Goal: Use online tool/utility: Use online tool/utility

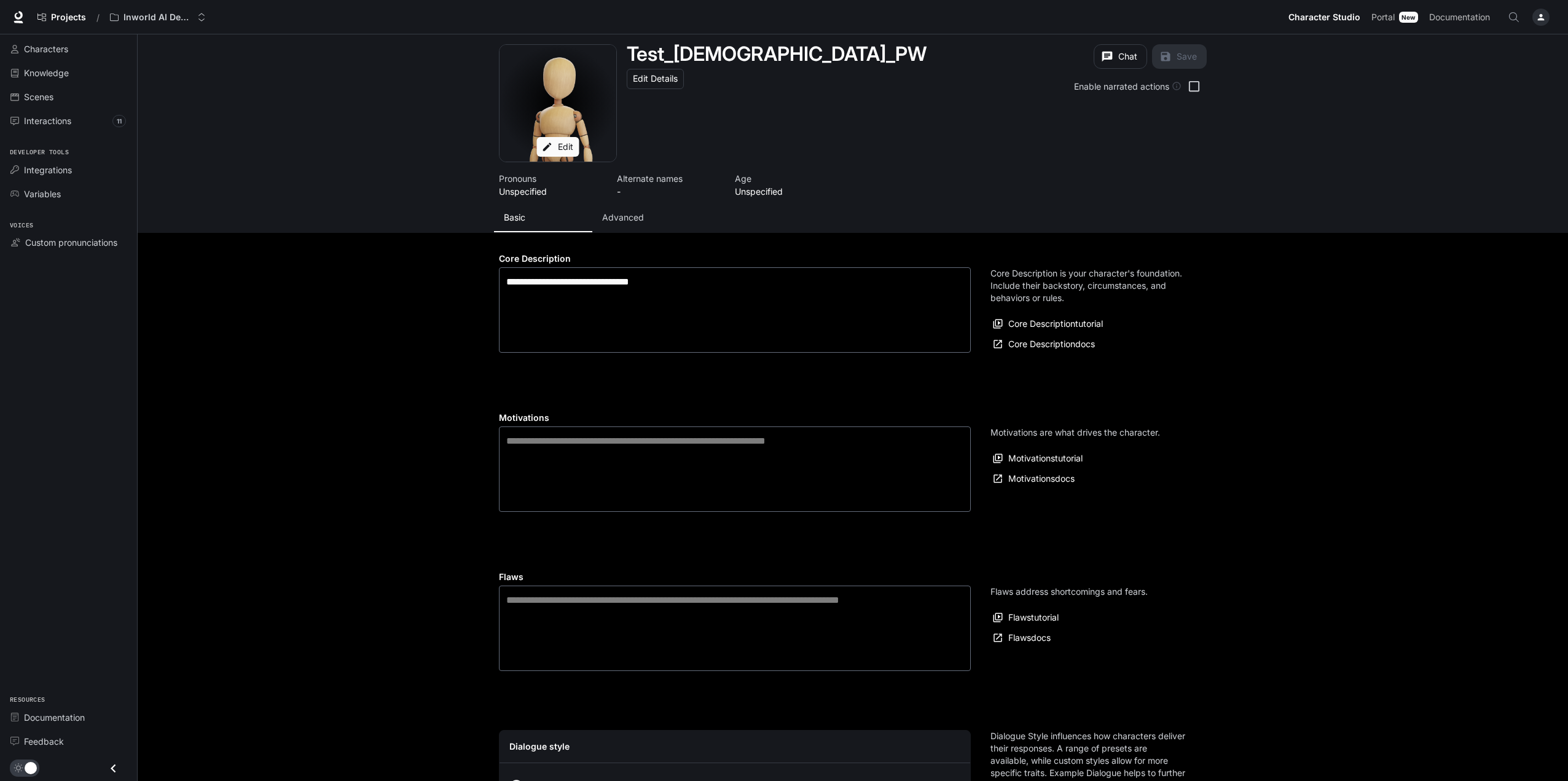
click at [1544, 13] on icon "button" at bounding box center [1540, 16] width 10 height 10
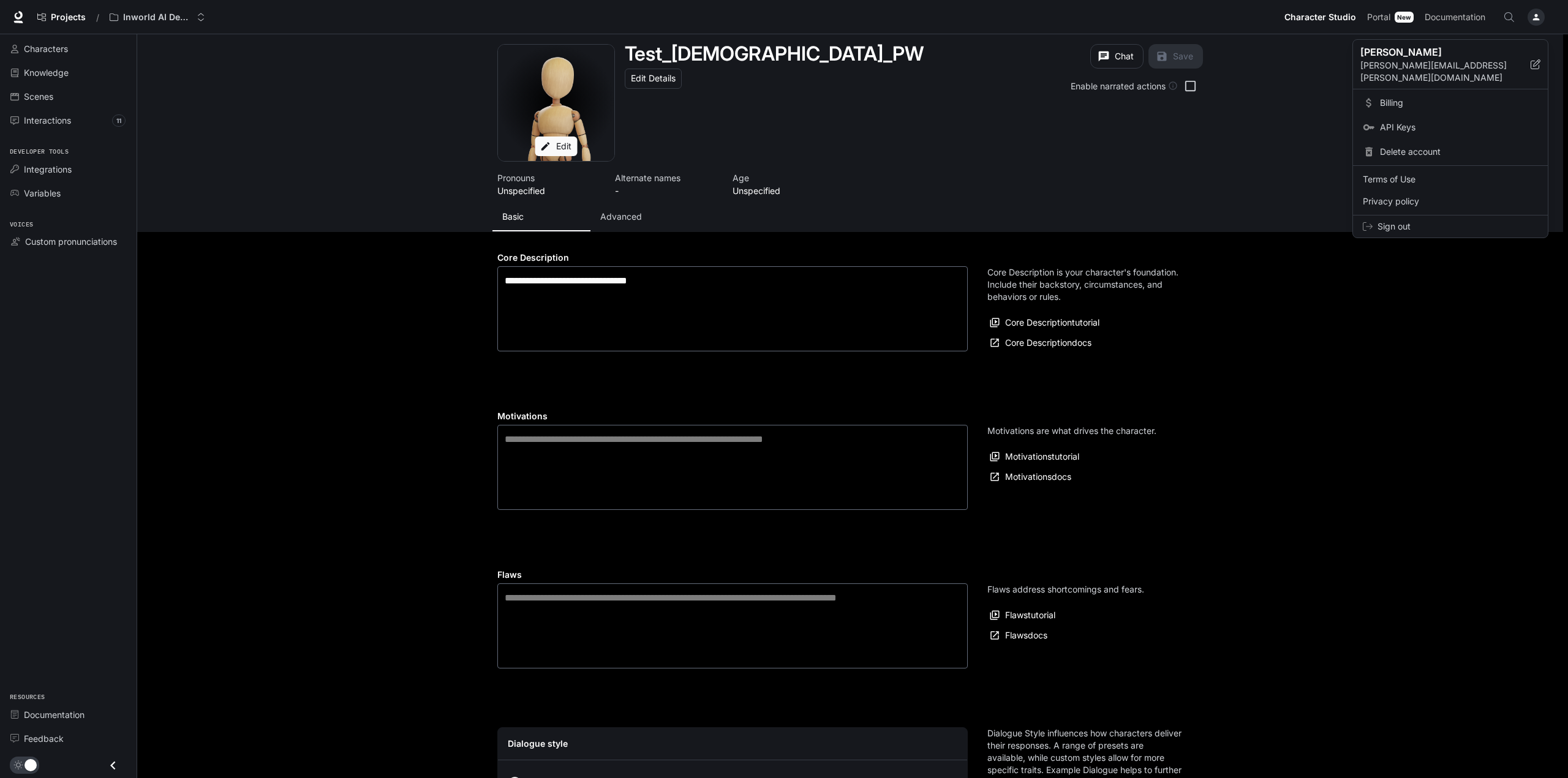
click at [1452, 18] on div at bounding box center [784, 389] width 1568 height 778
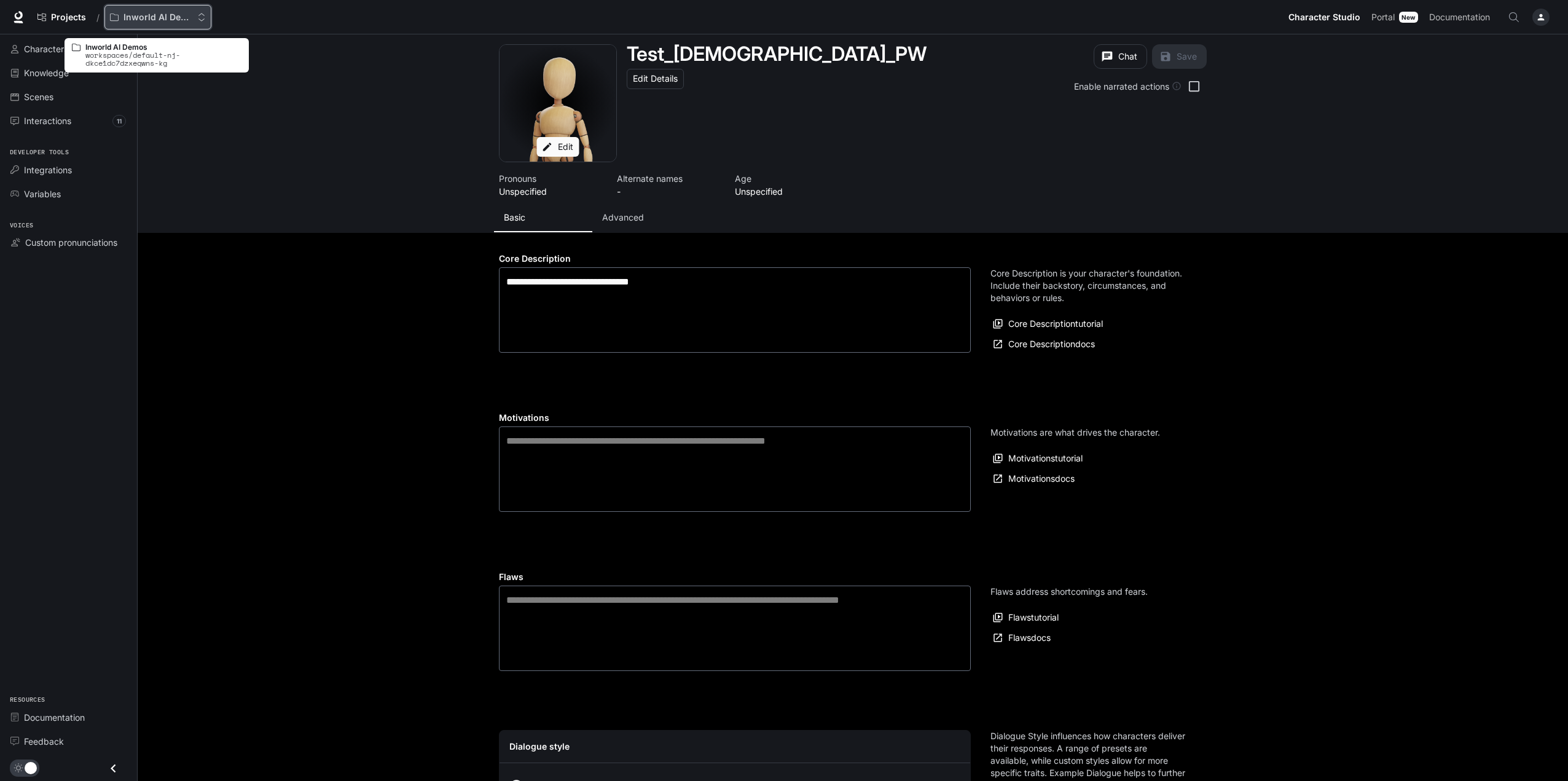
click at [162, 14] on p "Inworld AI Demos" at bounding box center [158, 17] width 68 height 10
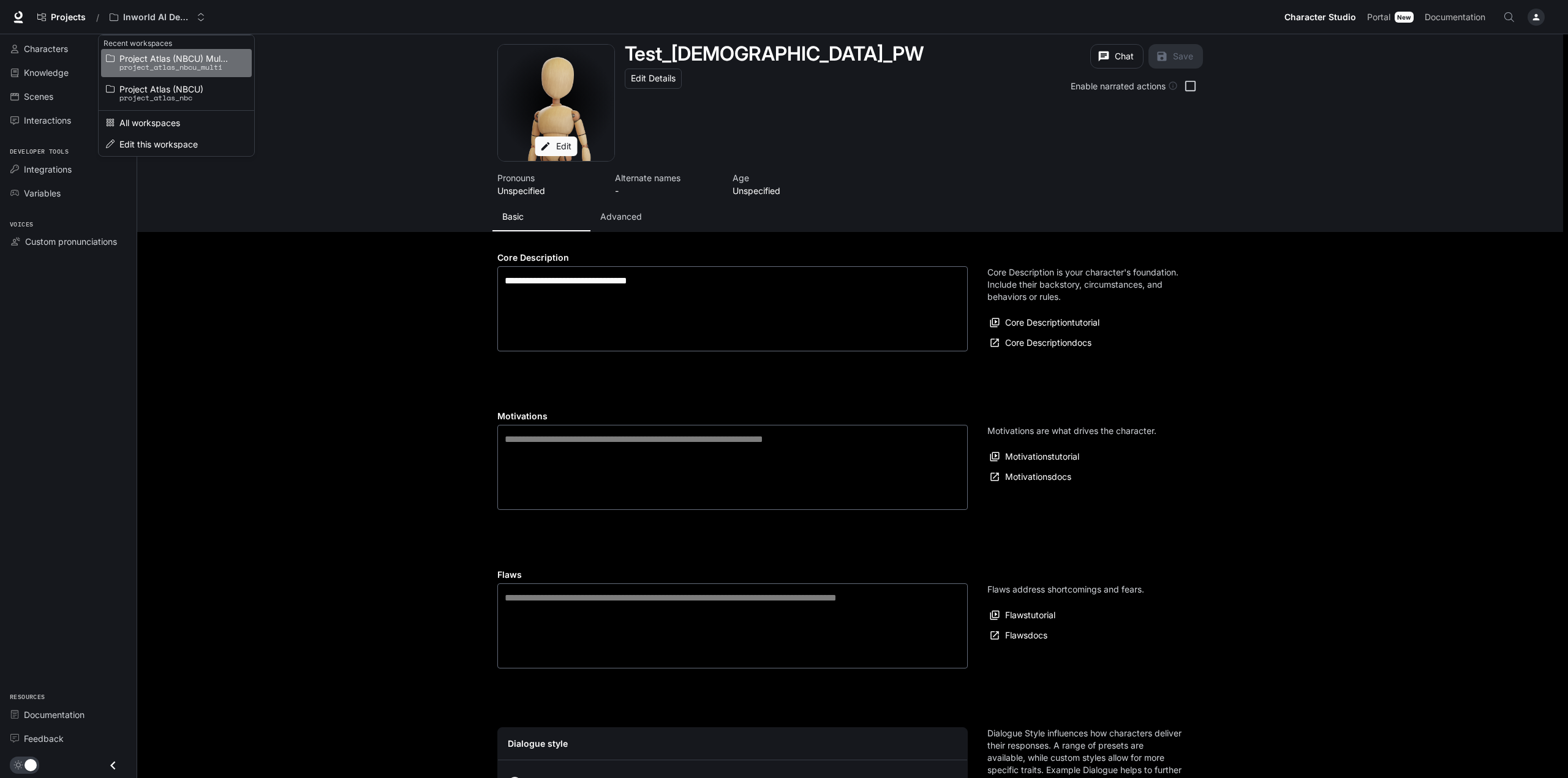
click at [167, 60] on span "Project Atlas (NBCU) Multi-Agent" at bounding box center [174, 58] width 110 height 9
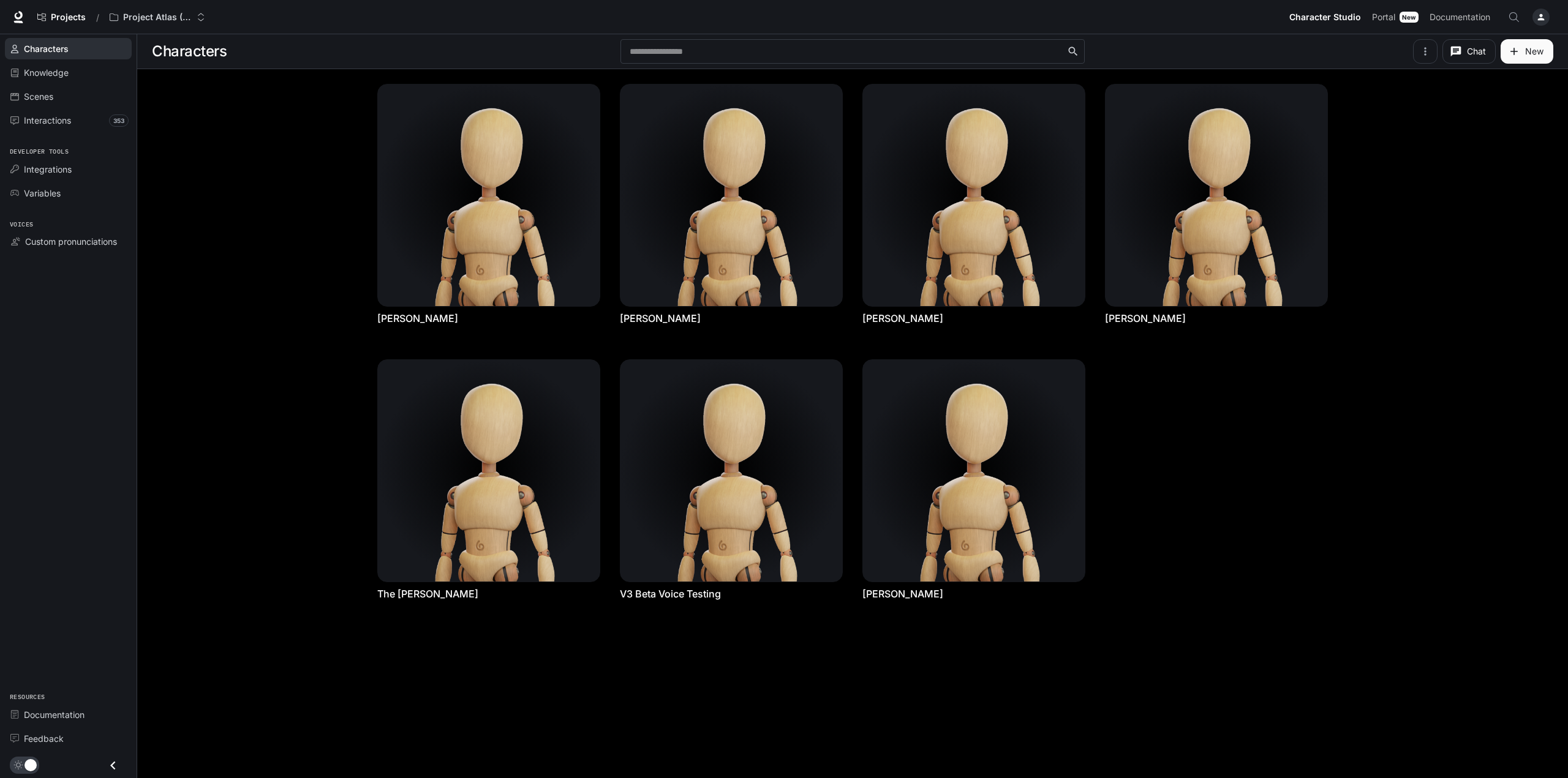
click at [1540, 16] on icon "button" at bounding box center [1541, 17] width 7 height 7
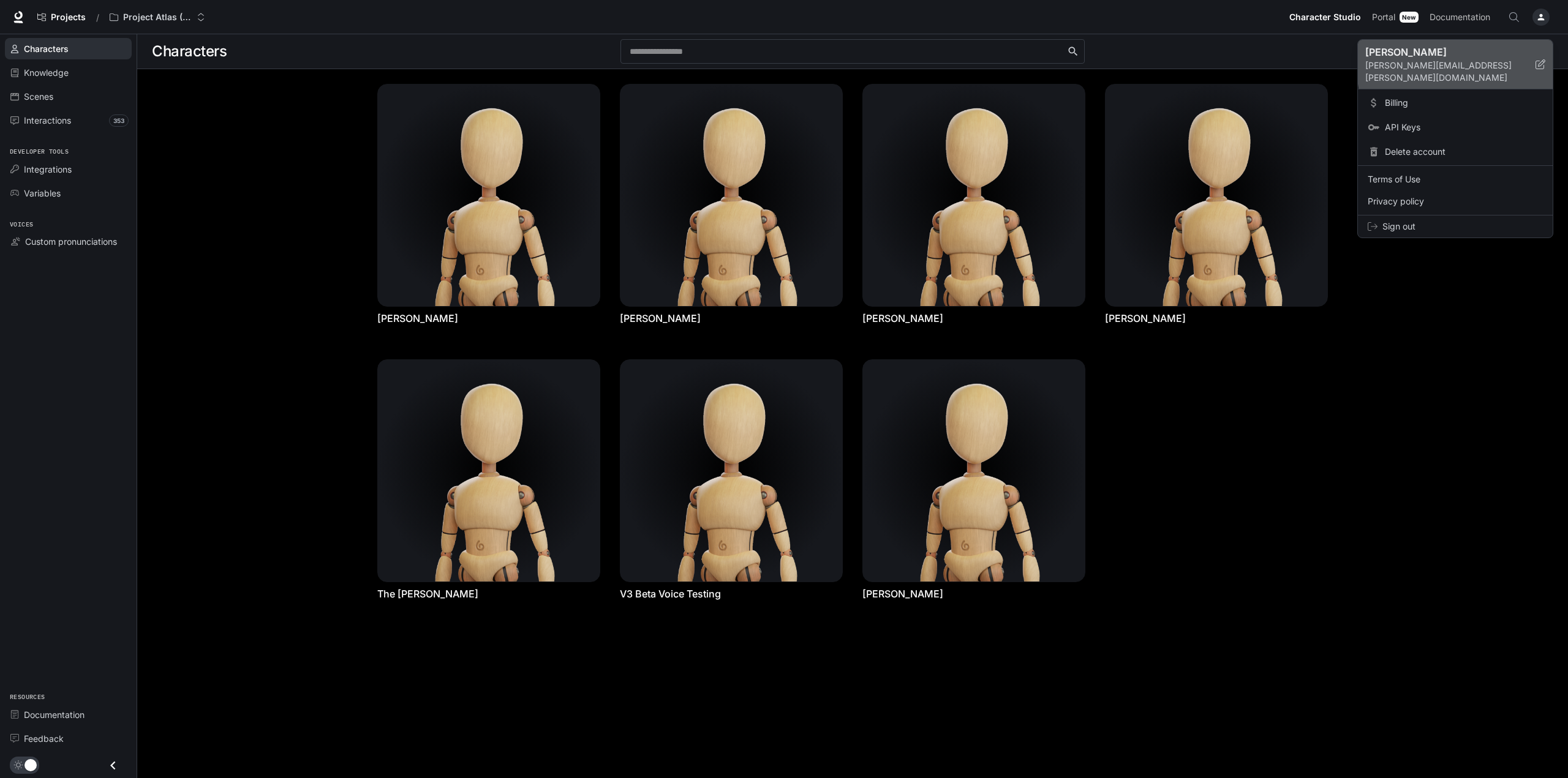
click at [1534, 58] on div "paul paul.williams@nbcuni.com" at bounding box center [1450, 64] width 170 height 39
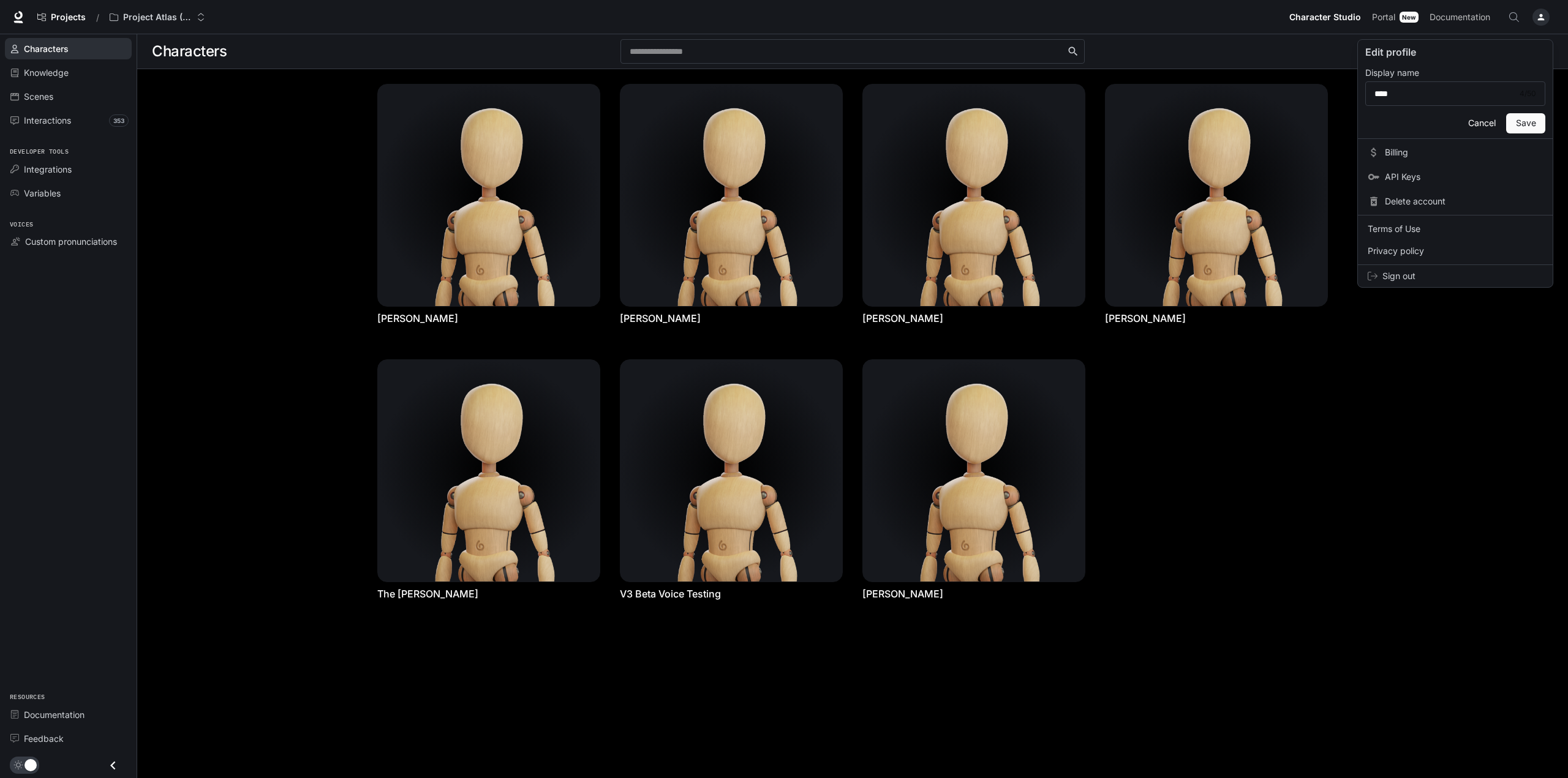
click at [1243, 56] on div at bounding box center [784, 389] width 1568 height 778
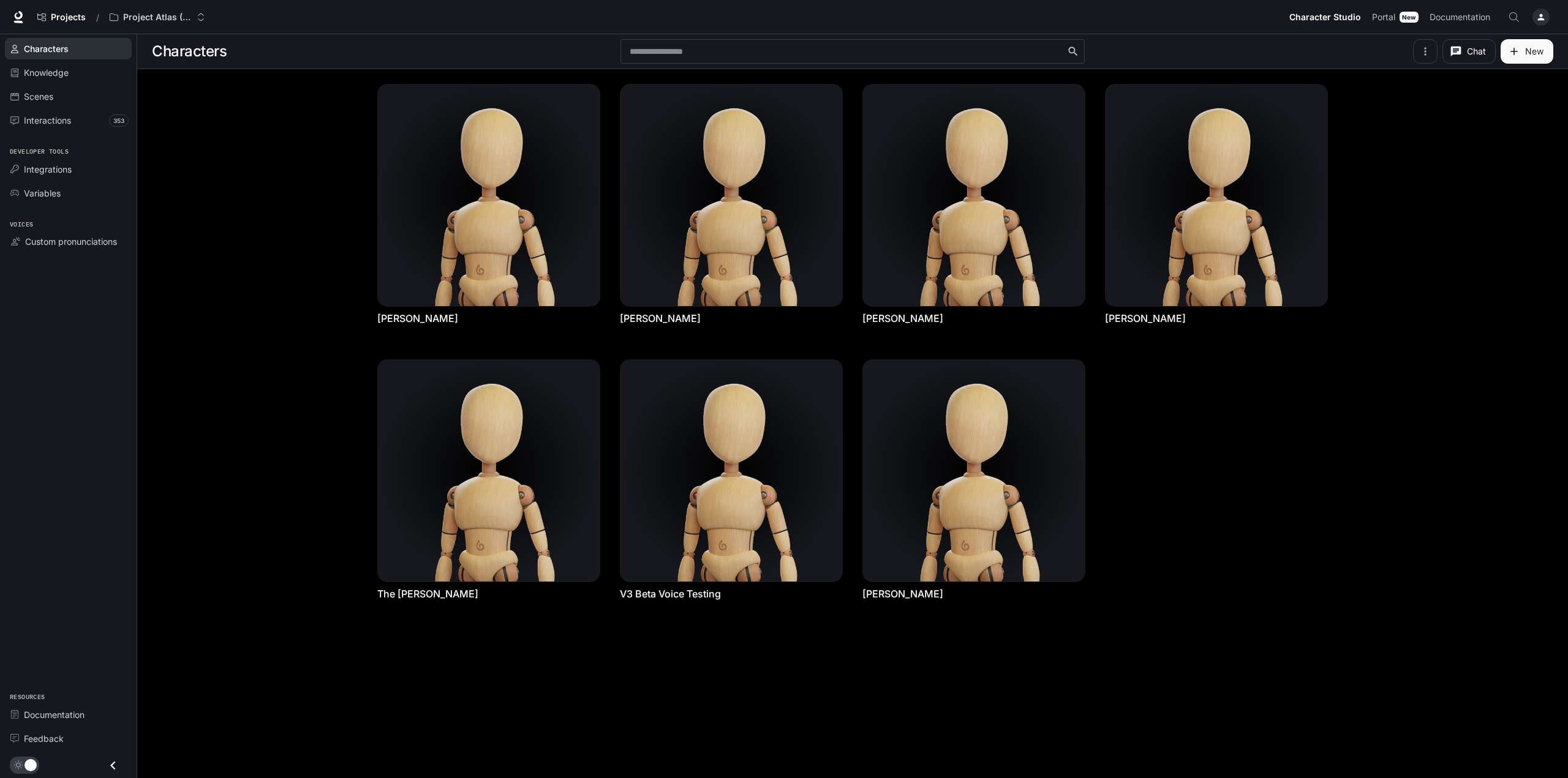
click at [1534, 18] on div "button" at bounding box center [1541, 17] width 17 height 17
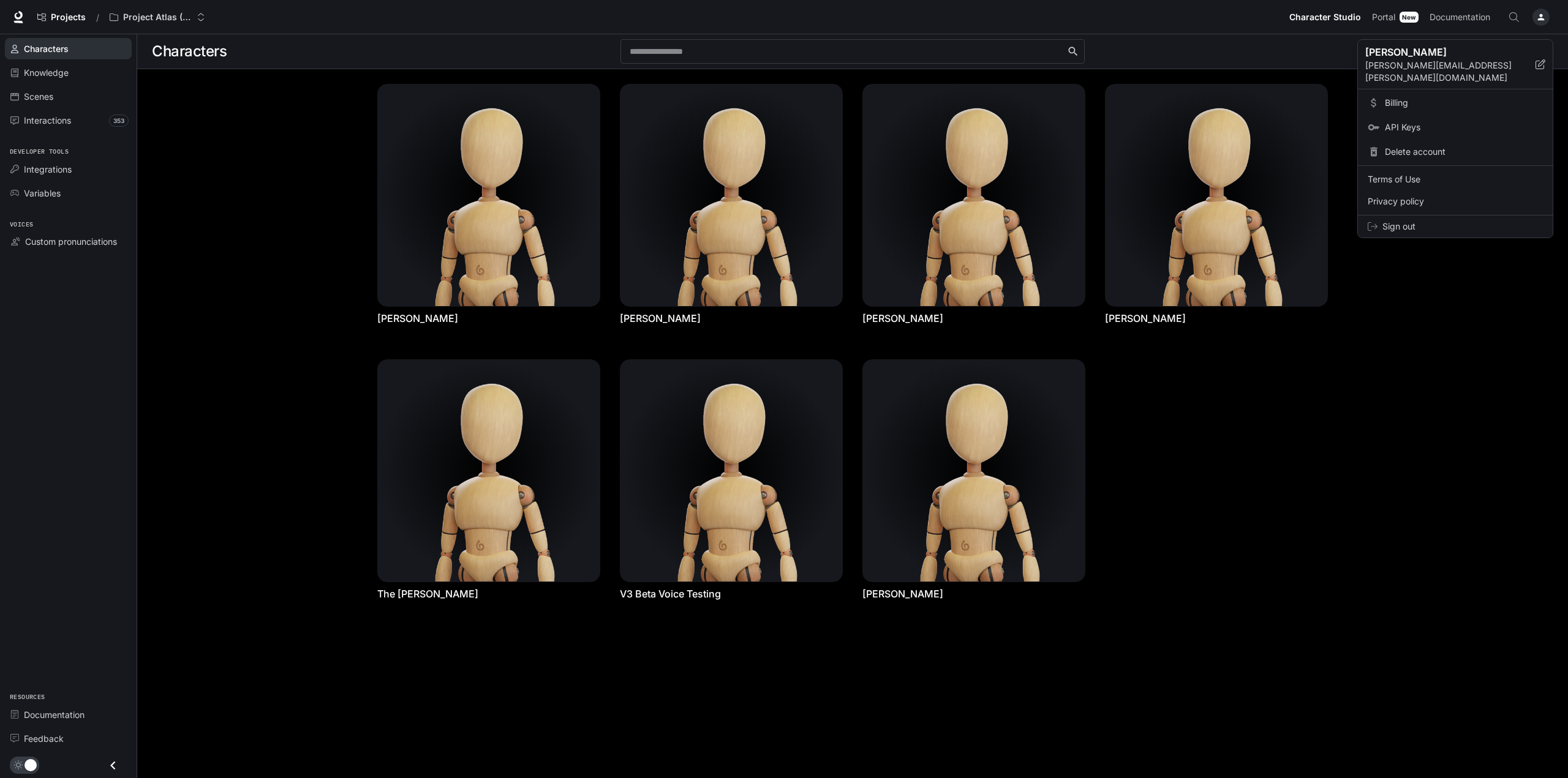
click at [1396, 220] on span "Sign out" at bounding box center [1463, 226] width 161 height 12
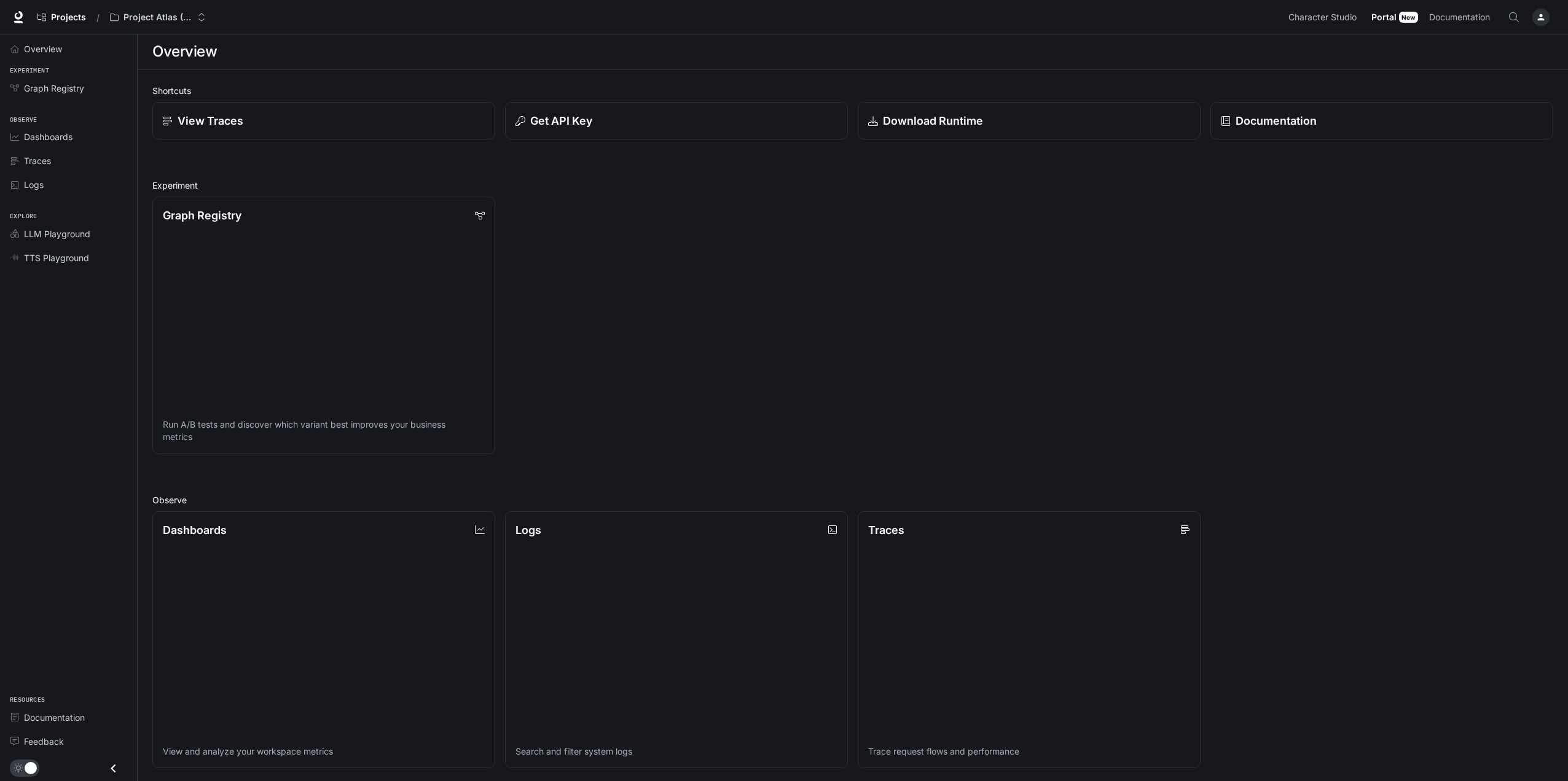
click at [1397, 18] on span "Portal" at bounding box center [1384, 17] width 25 height 16
click at [1393, 20] on span "Portal" at bounding box center [1384, 17] width 25 height 16
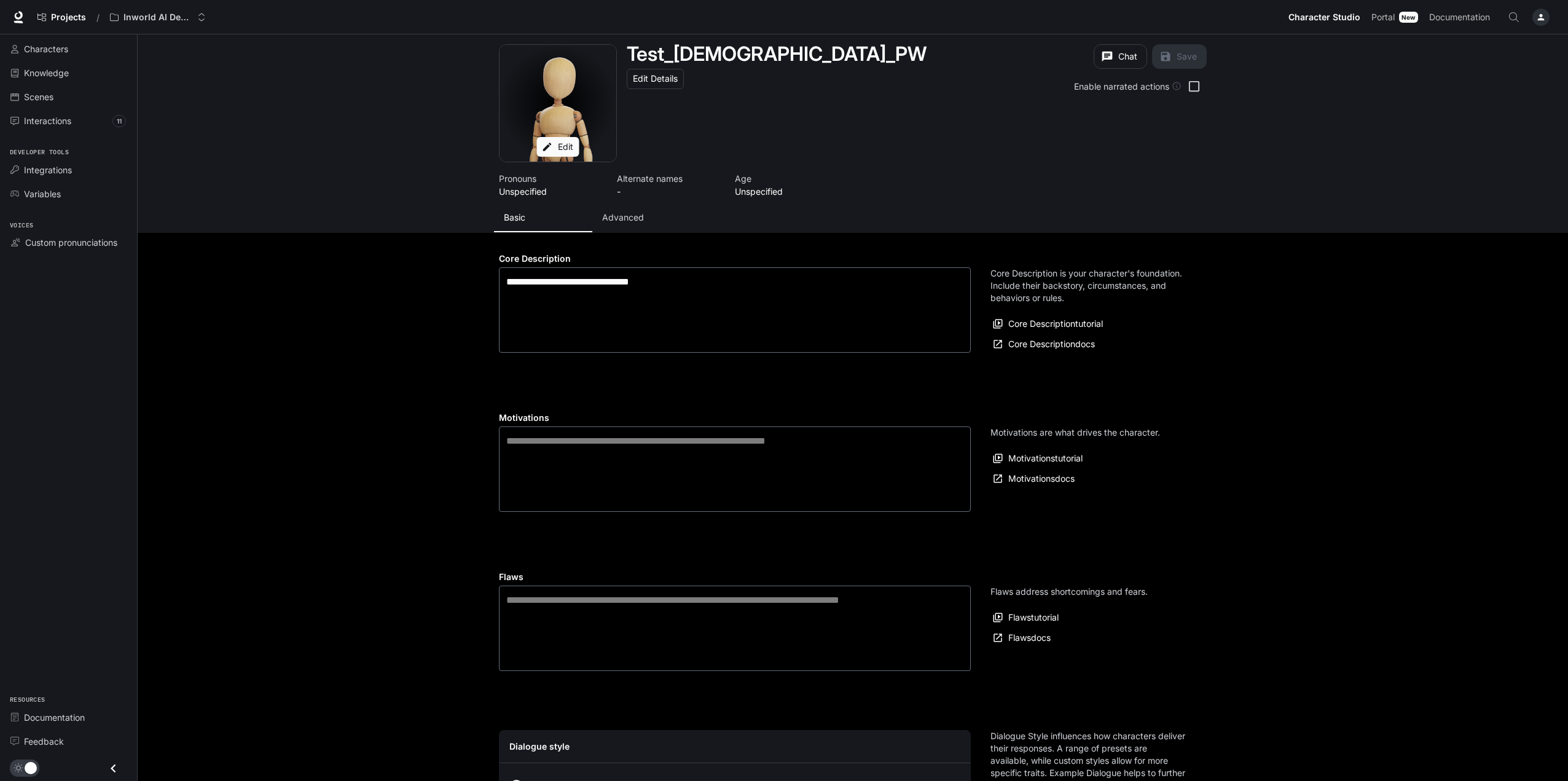
click at [1338, 19] on span "Character Studio" at bounding box center [1324, 17] width 72 height 16
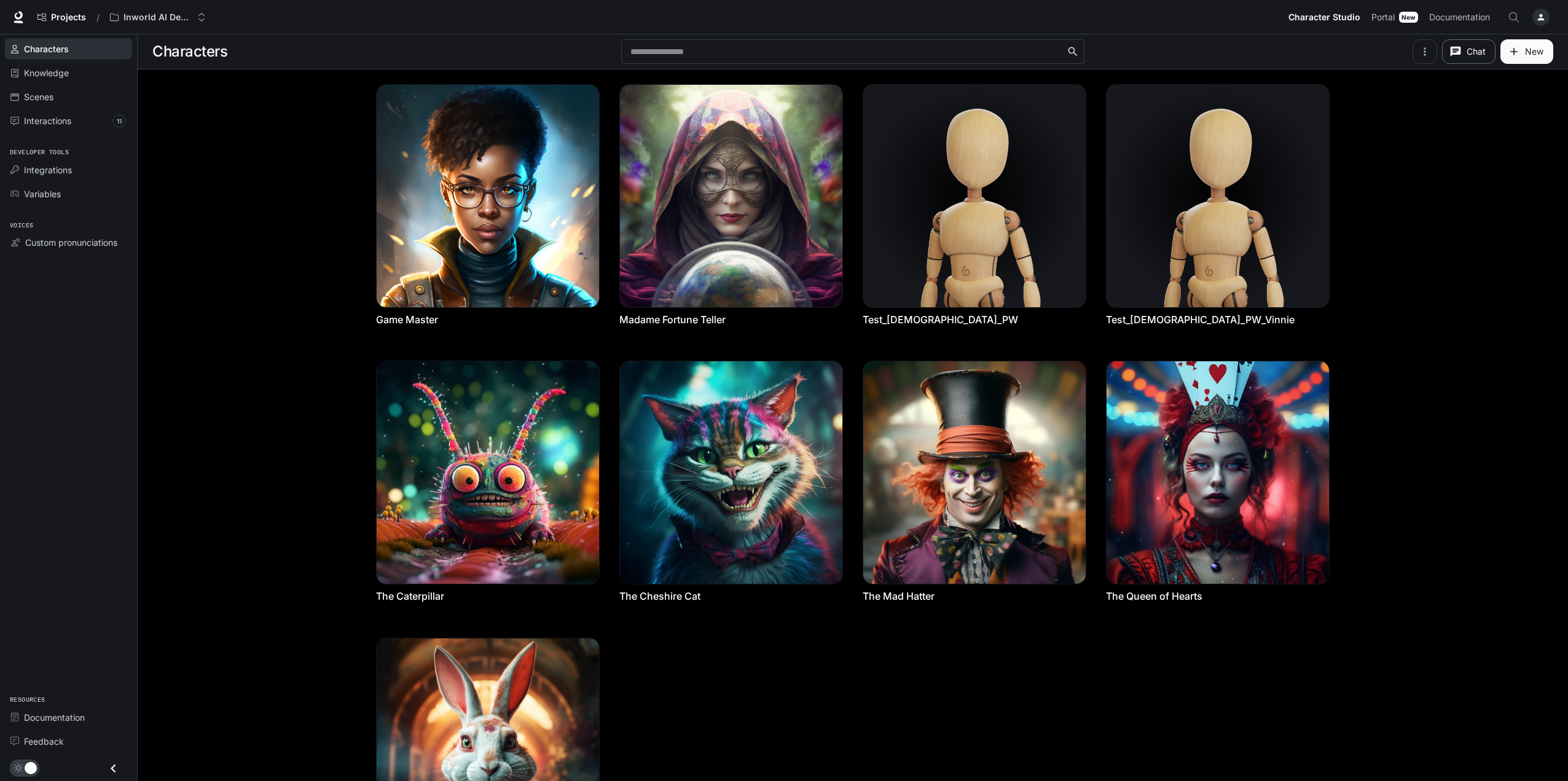
click at [1464, 51] on button "Chat" at bounding box center [1469, 51] width 54 height 24
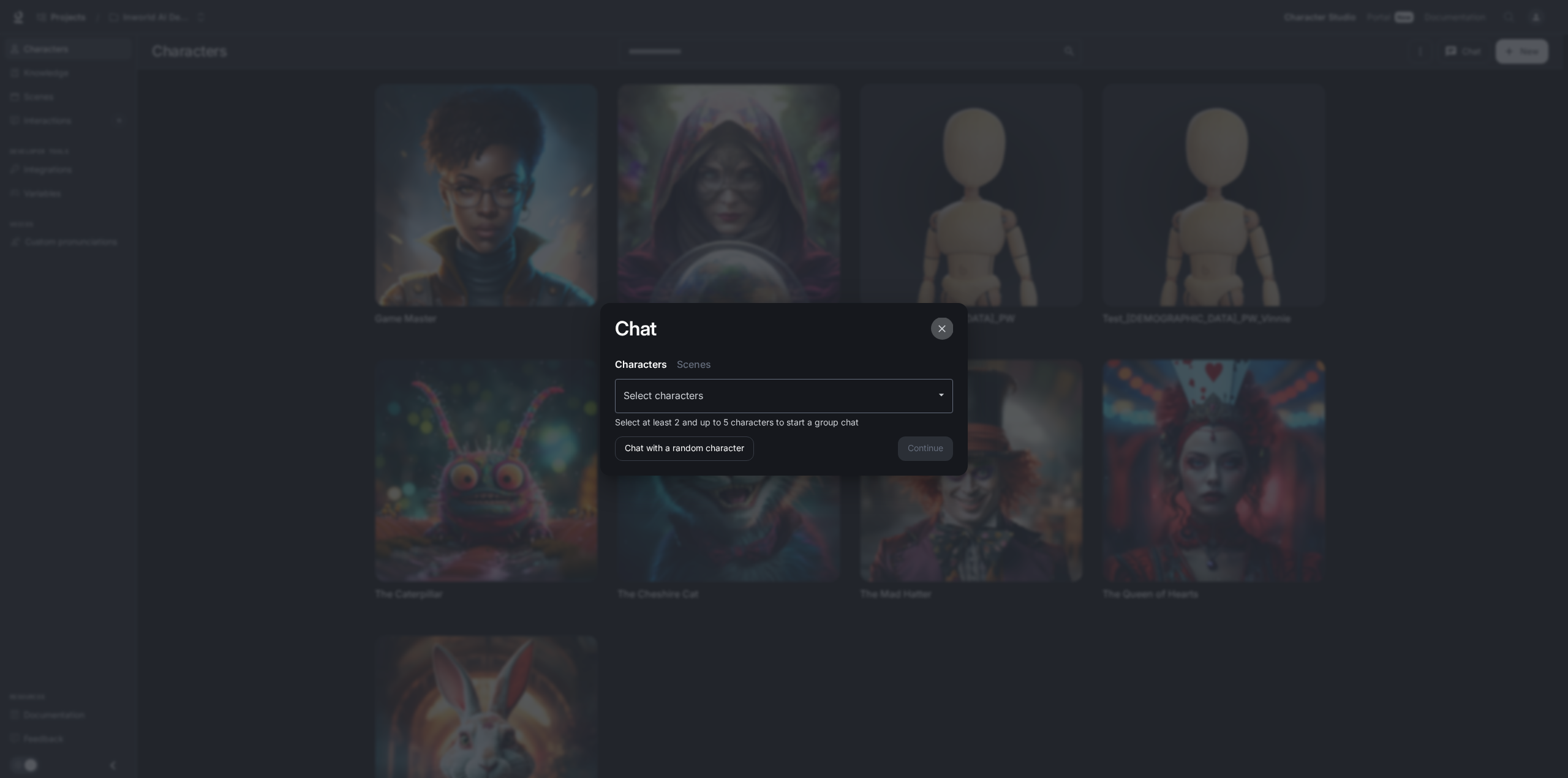
click at [941, 328] on icon "button" at bounding box center [941, 329] width 8 height 8
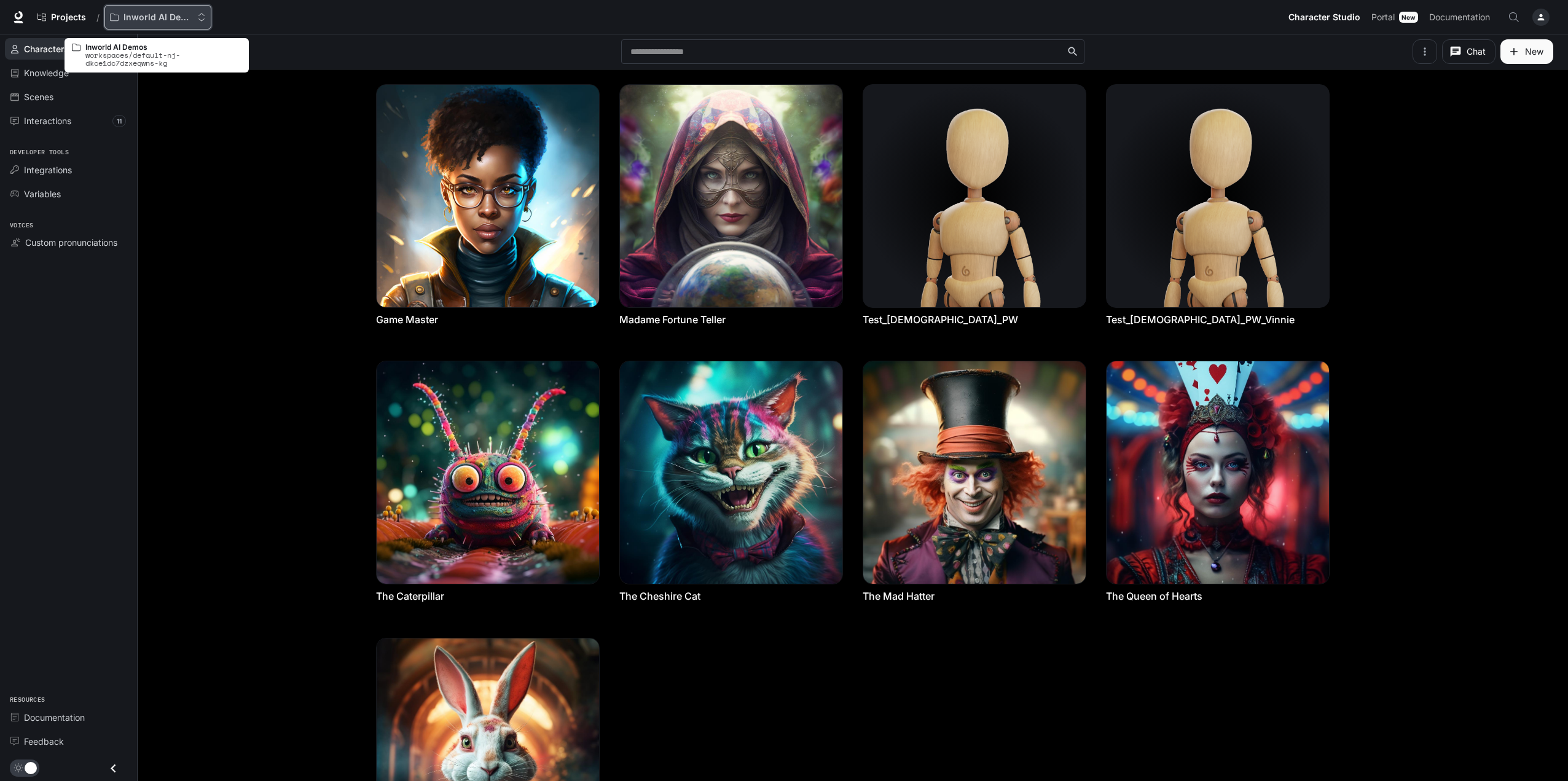
click at [165, 14] on p "Inworld AI Demos" at bounding box center [158, 17] width 68 height 10
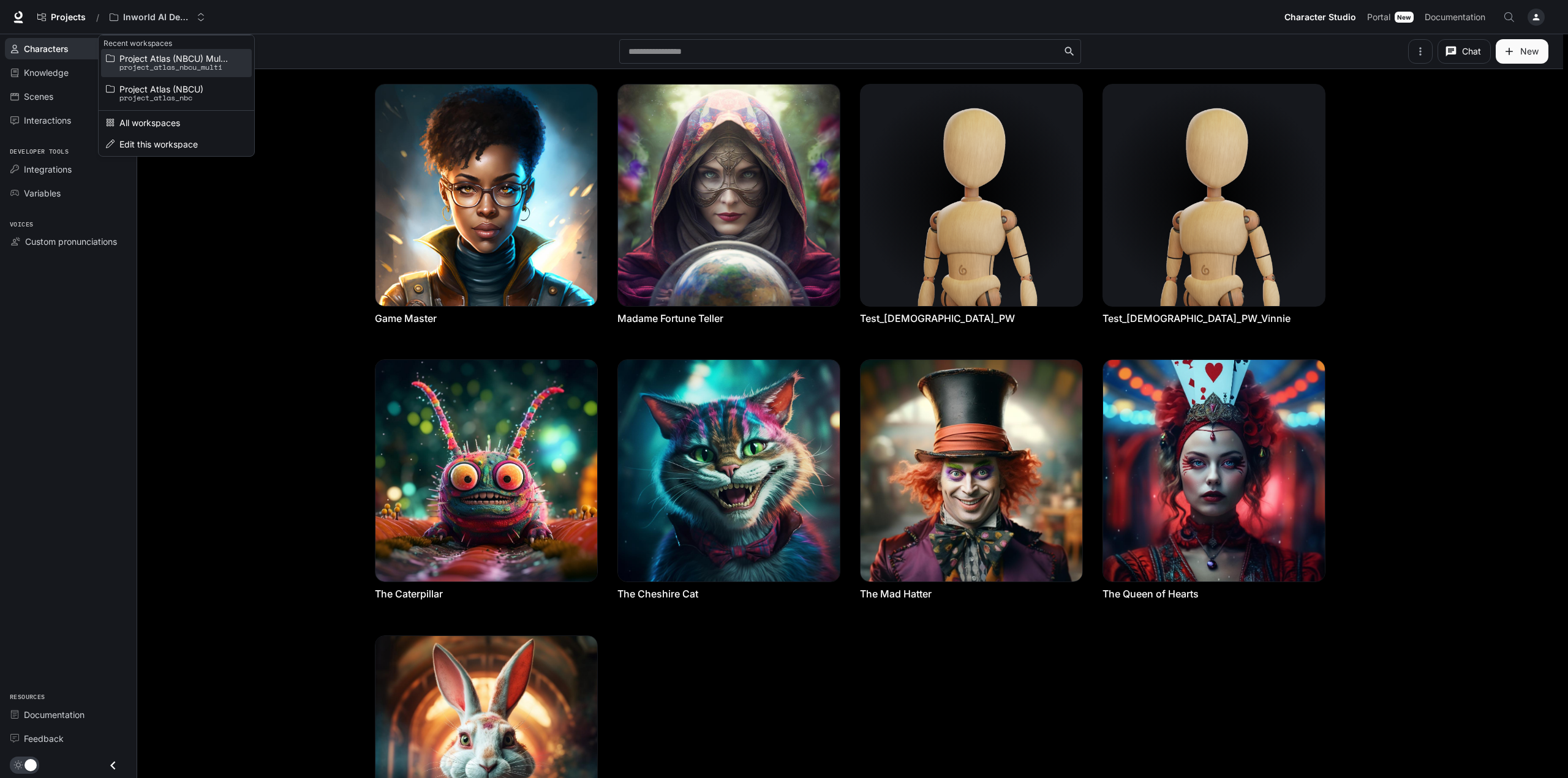
click at [164, 55] on span "Project Atlas (NBCU) Multi-Agent" at bounding box center [174, 58] width 110 height 9
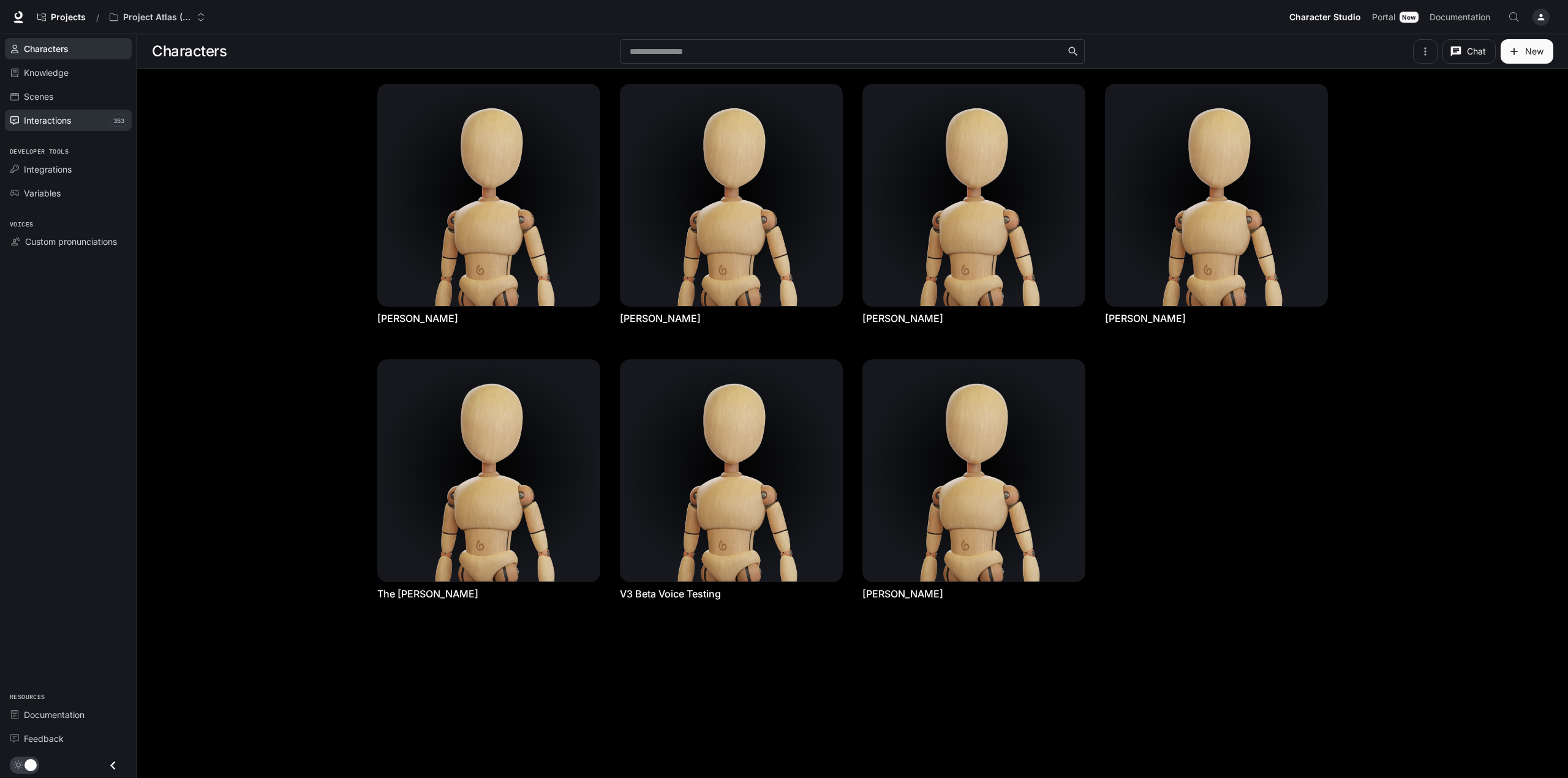
click at [49, 117] on span "Interactions" at bounding box center [47, 120] width 47 height 13
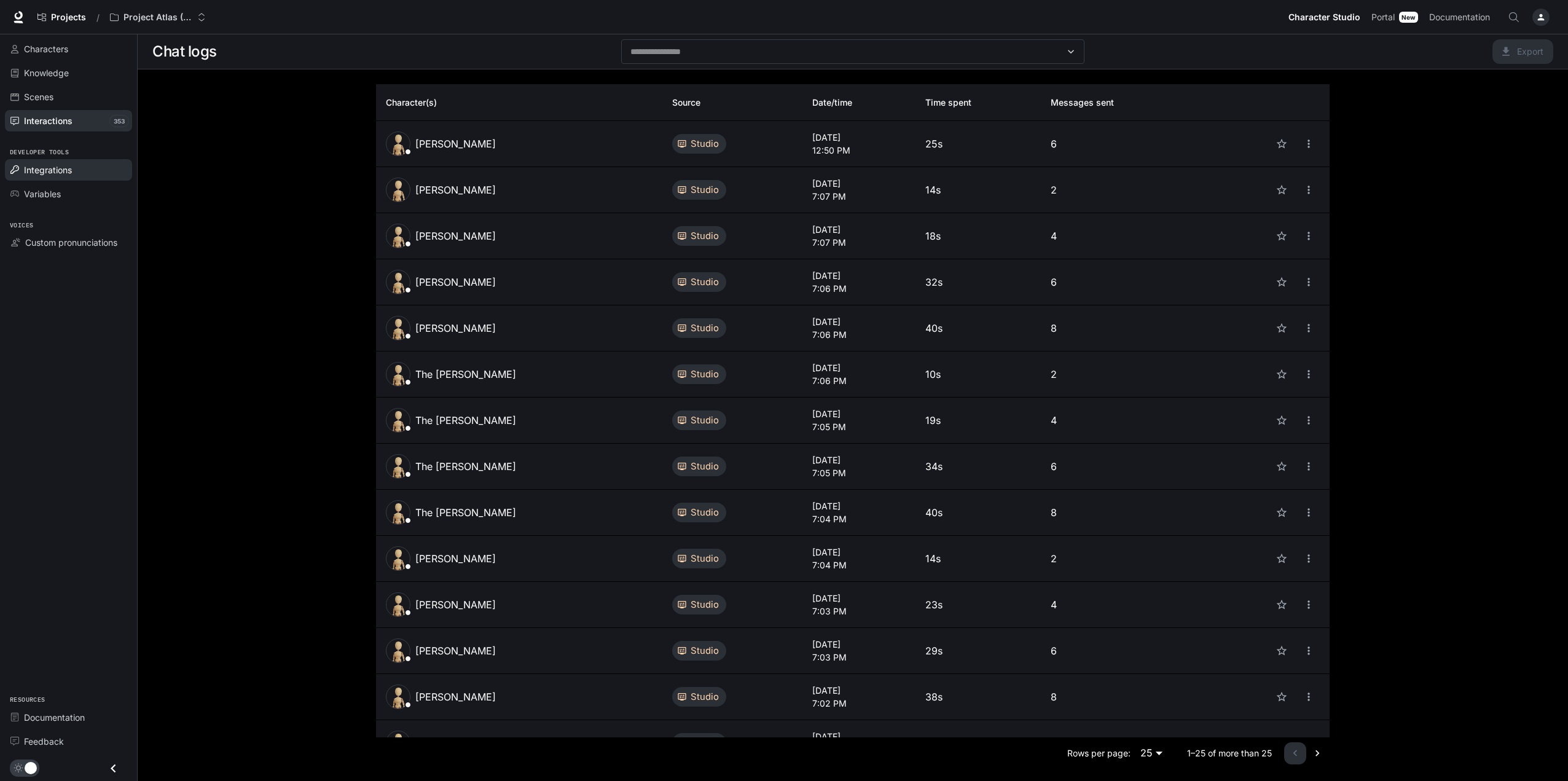
click at [42, 168] on span "Integrations" at bounding box center [48, 170] width 48 height 13
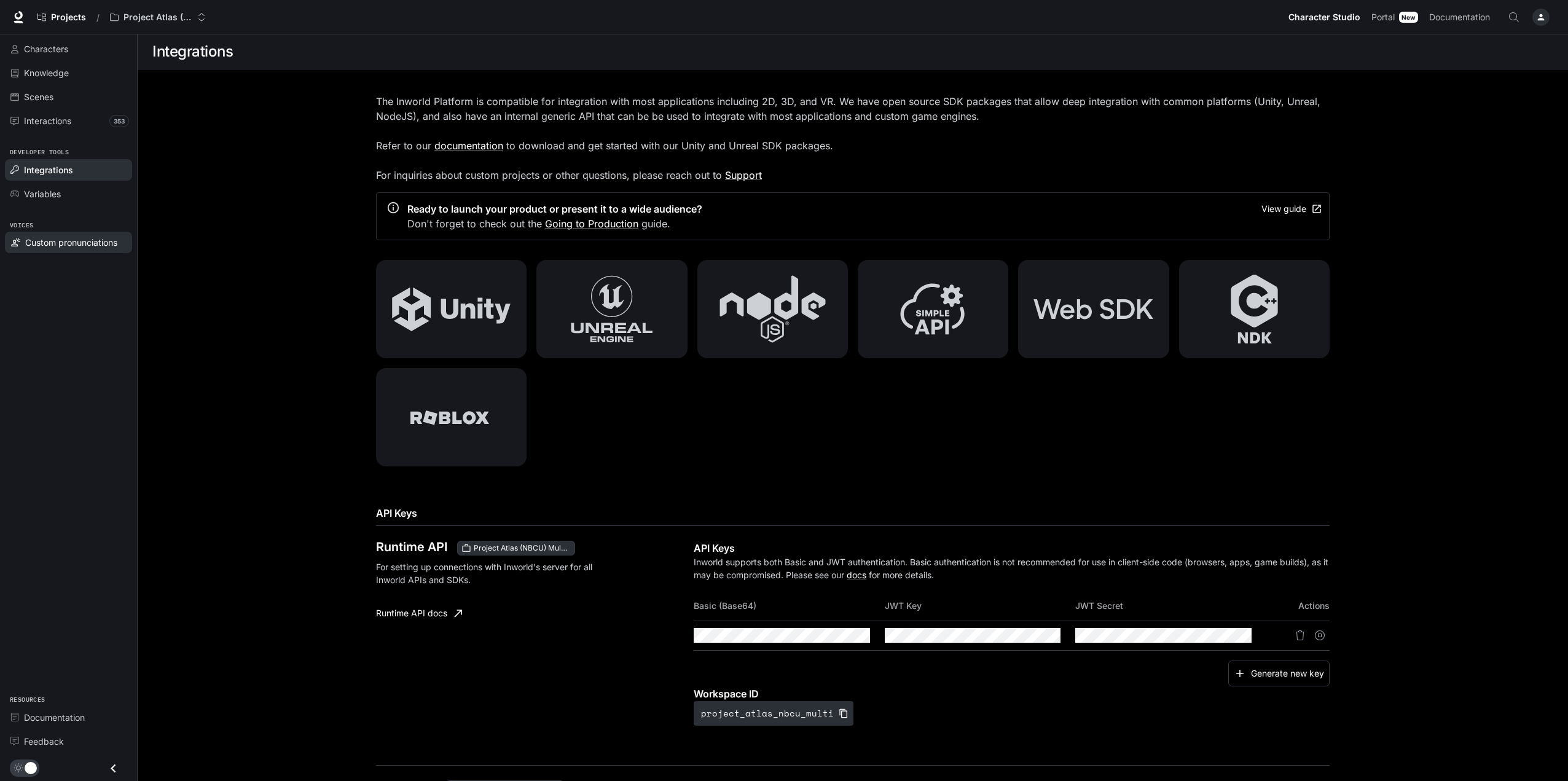
click at [44, 239] on span "Custom pronunciations" at bounding box center [71, 242] width 92 height 13
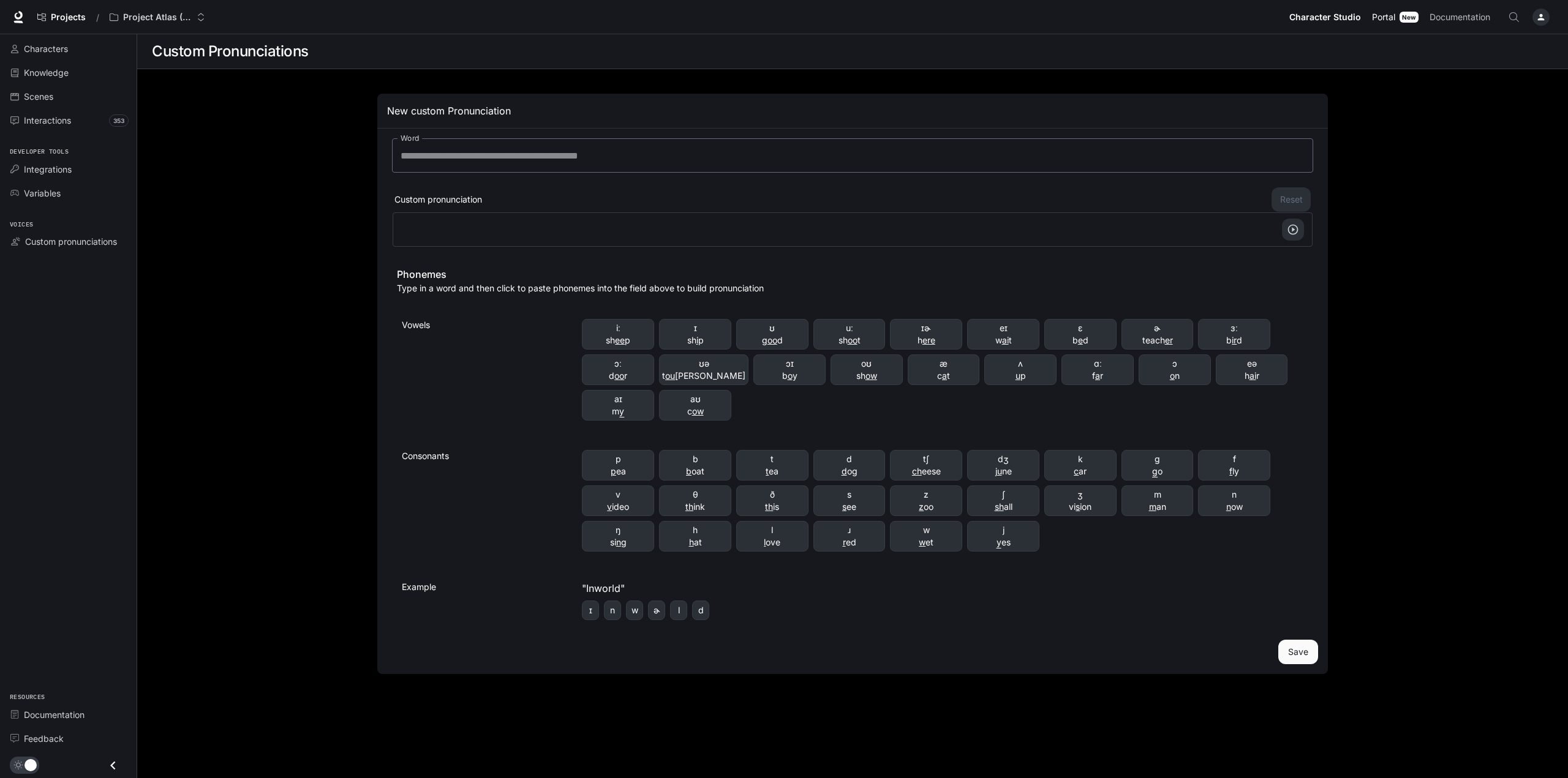
click at [1378, 17] on span "Portal" at bounding box center [1383, 17] width 23 height 16
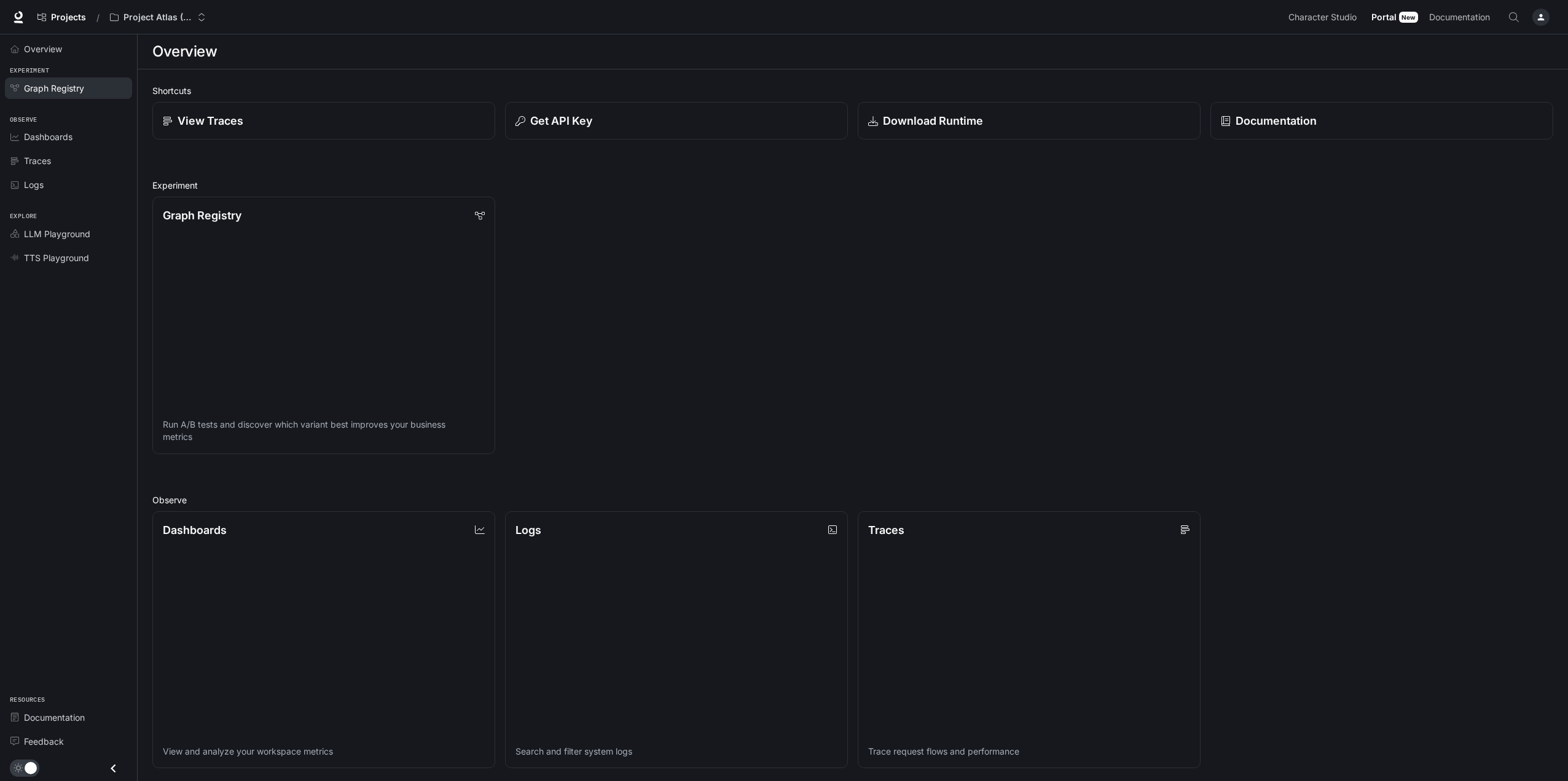
click at [59, 95] on link "Graph Registry" at bounding box center [68, 87] width 127 height 22
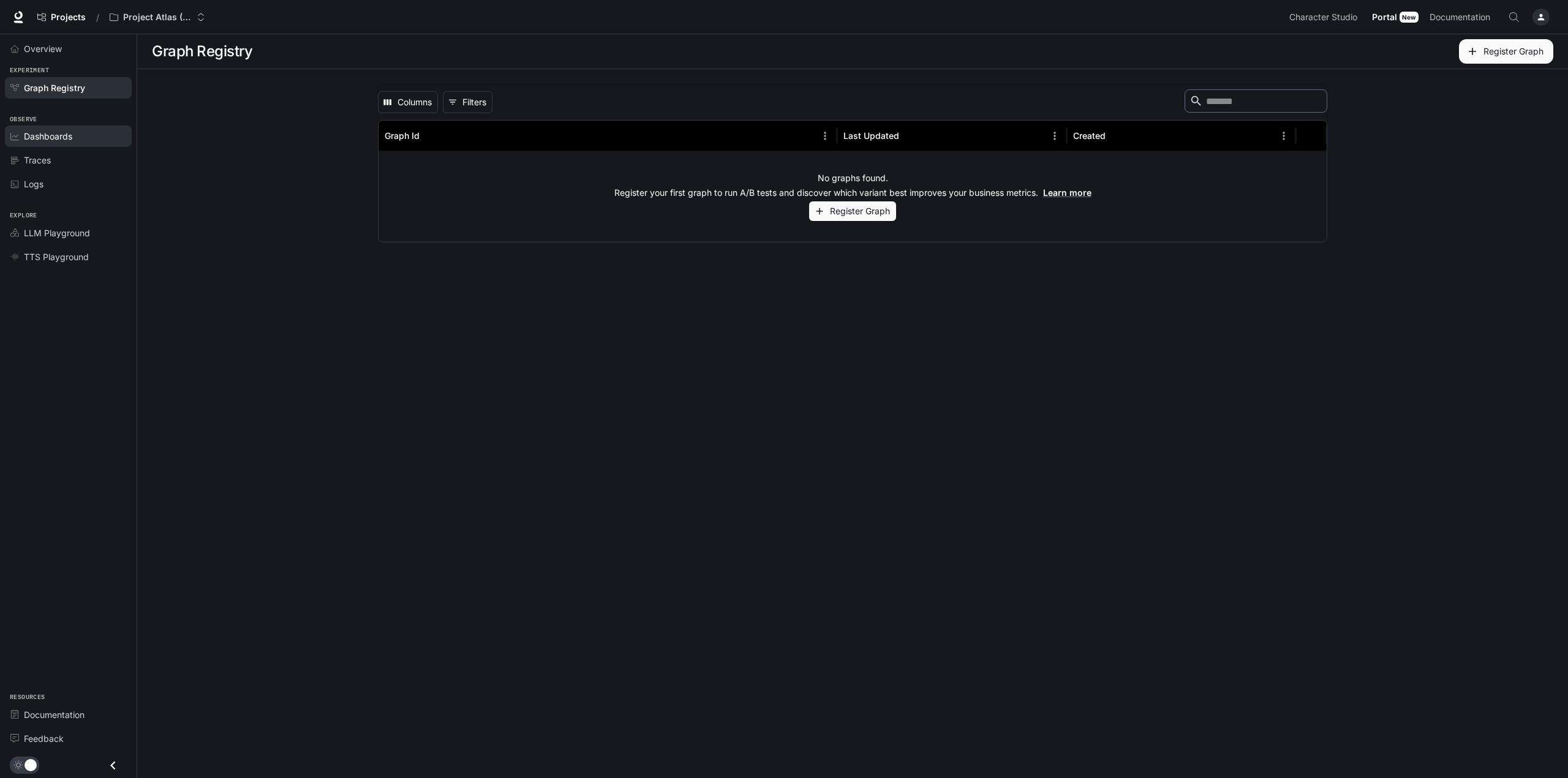
click at [46, 133] on span "Dashboards" at bounding box center [48, 135] width 48 height 13
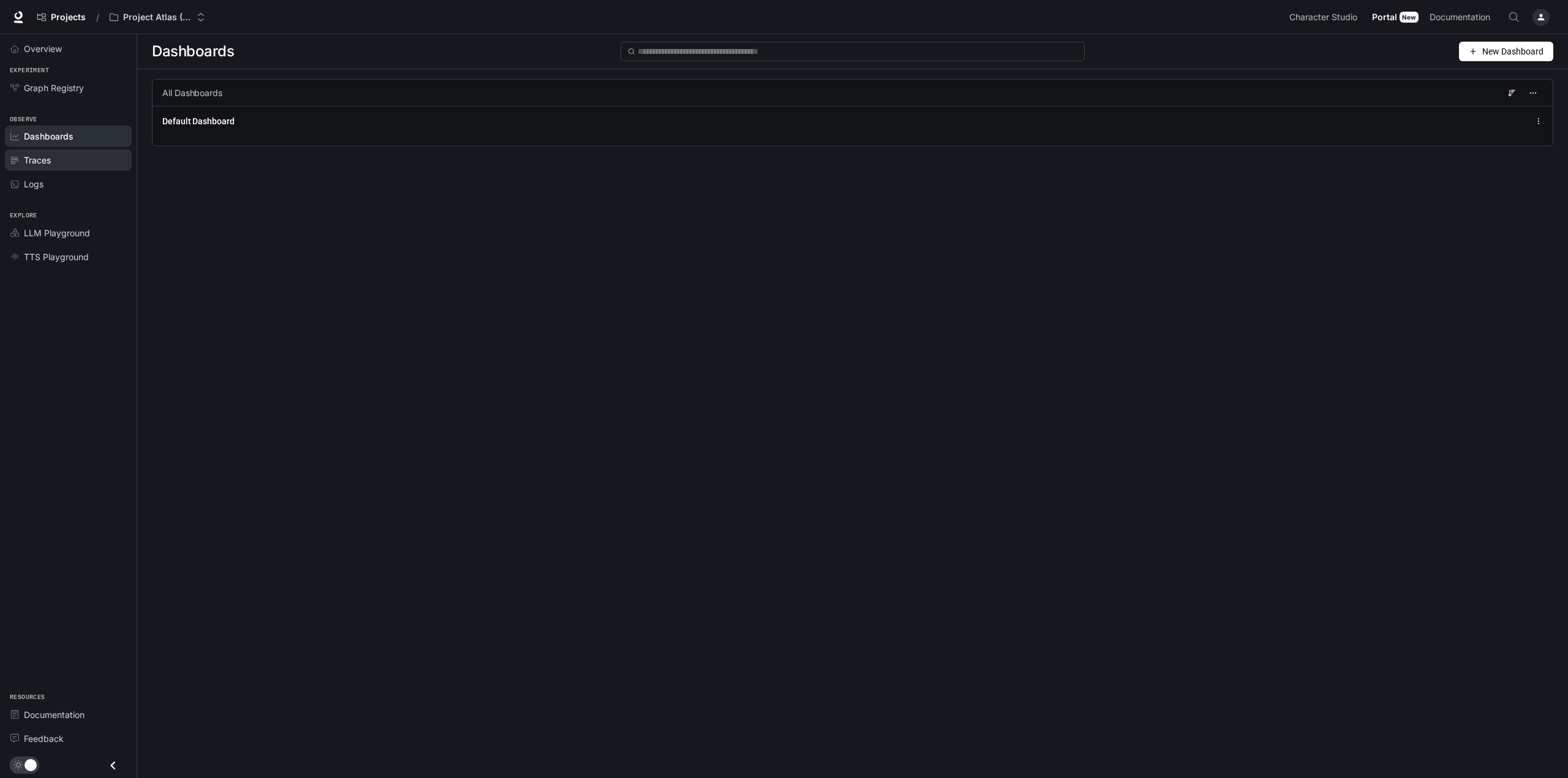
click at [40, 159] on span "Traces" at bounding box center [37, 160] width 27 height 13
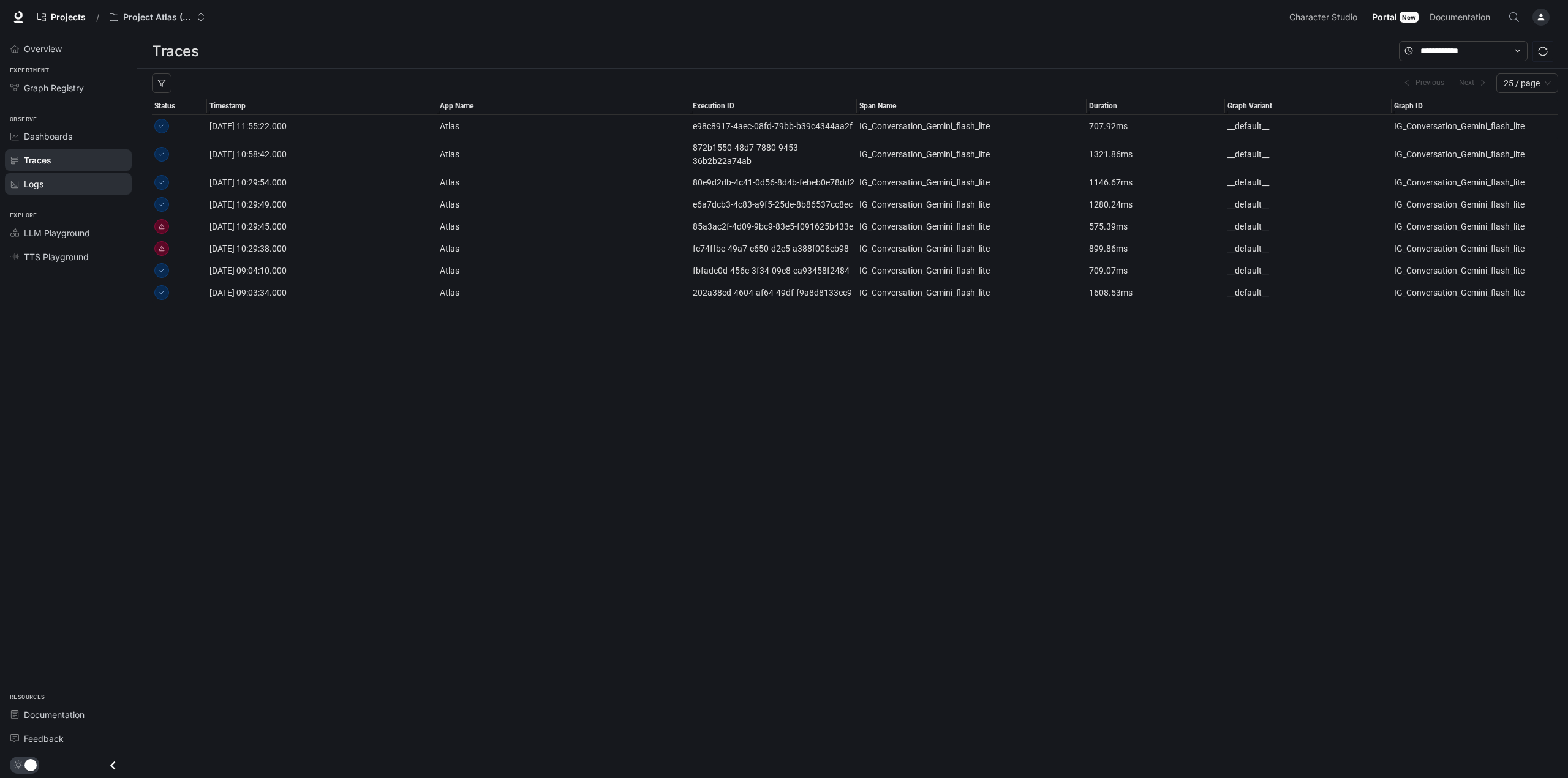
click at [39, 179] on span "Logs" at bounding box center [34, 184] width 20 height 13
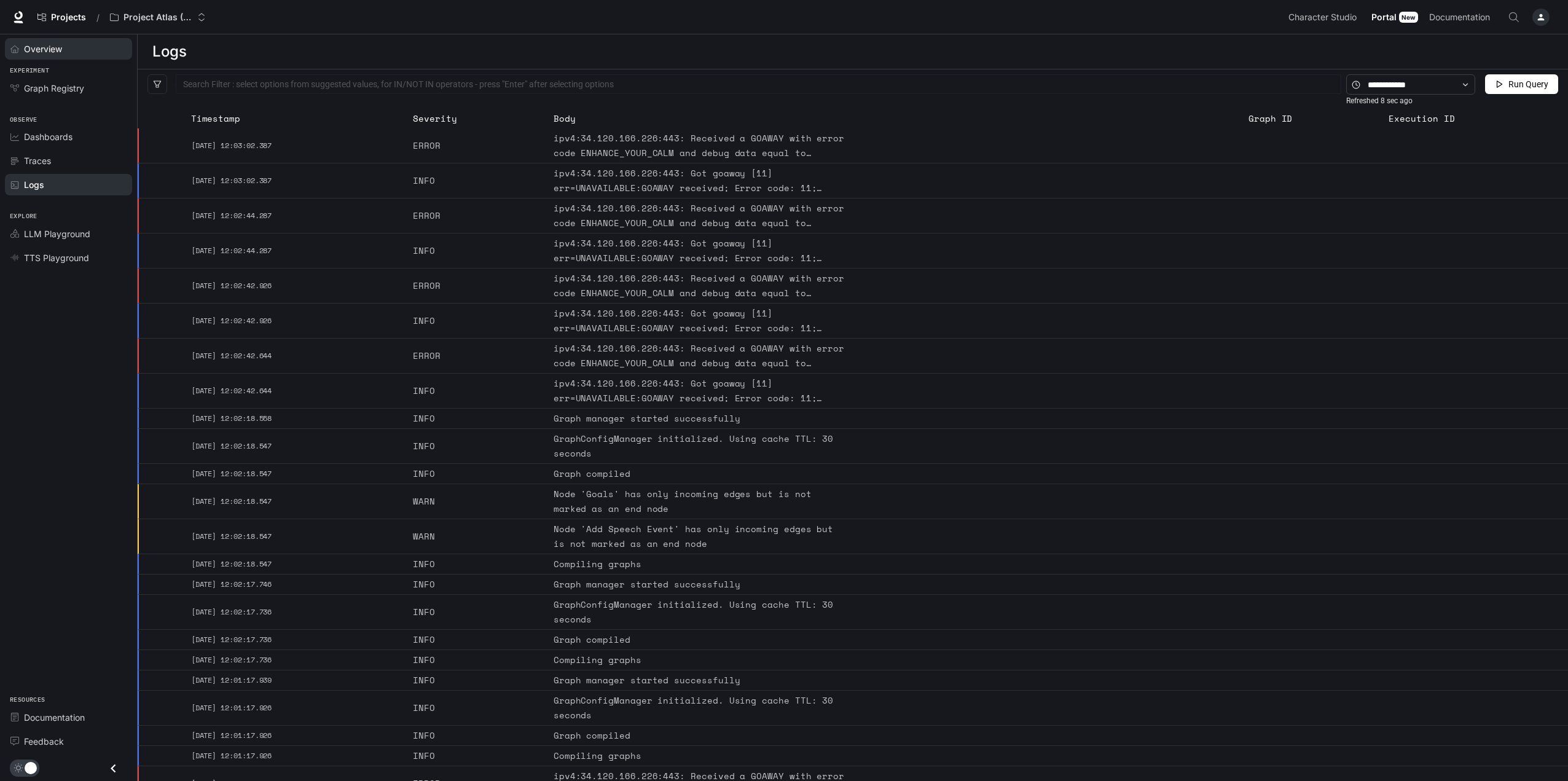
click at [49, 48] on span "Overview" at bounding box center [43, 48] width 38 height 13
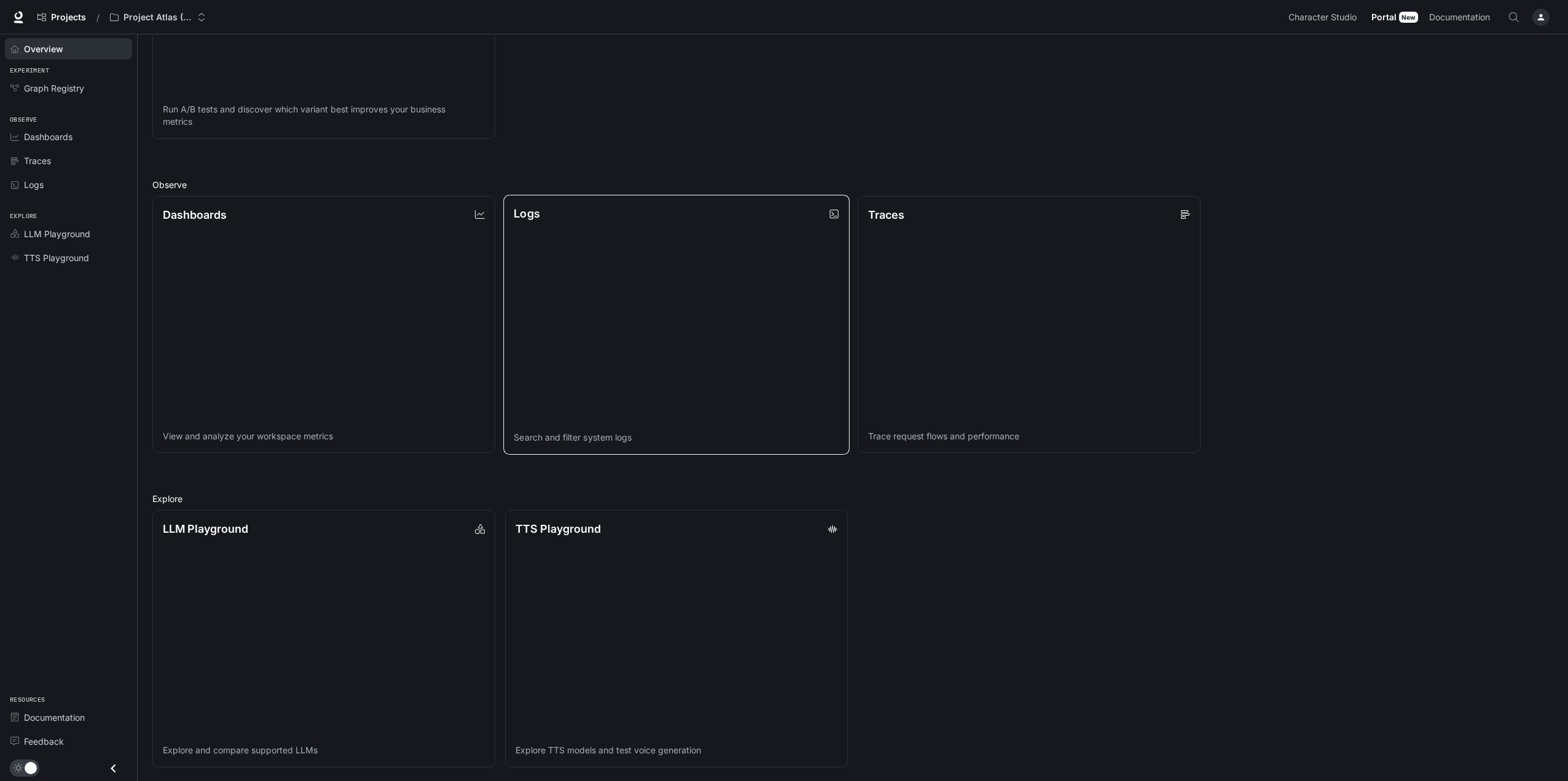
scroll to position [316, 0]
click at [752, 578] on link "TTS Playground Explore TTS models and test voice generation" at bounding box center [676, 637] width 346 height 260
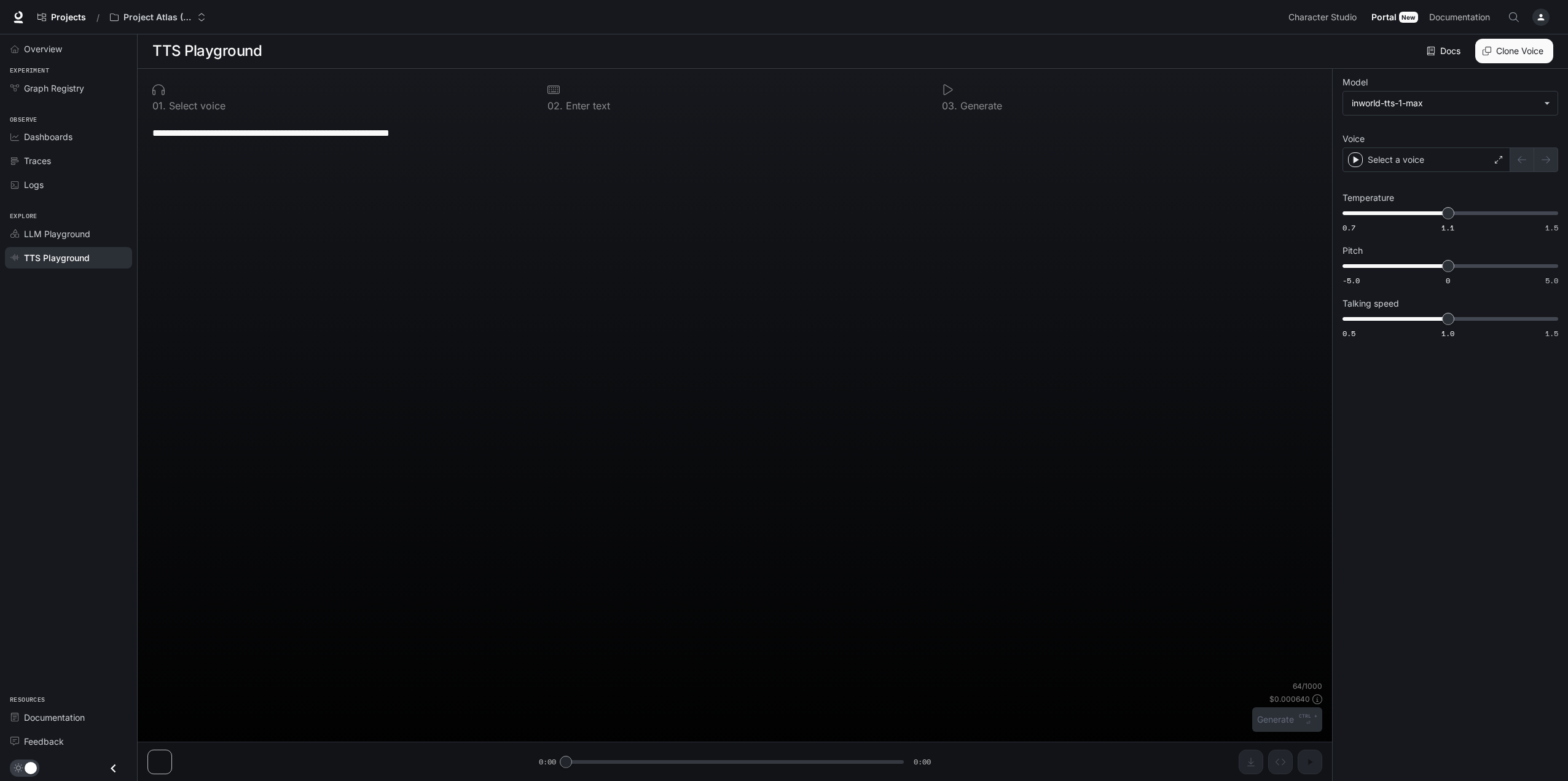
type textarea "**********"
type input "****"
